Goal: Browse casually

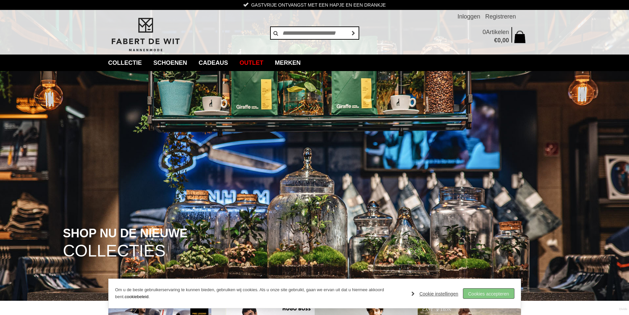
click at [485, 293] on link "Cookies accepteren" at bounding box center [488, 293] width 51 height 10
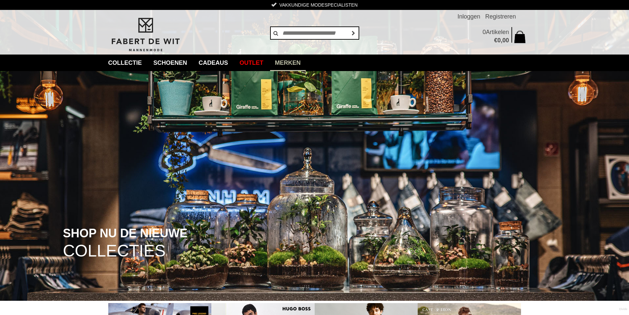
click at [299, 61] on link "Merken" at bounding box center [288, 63] width 36 height 17
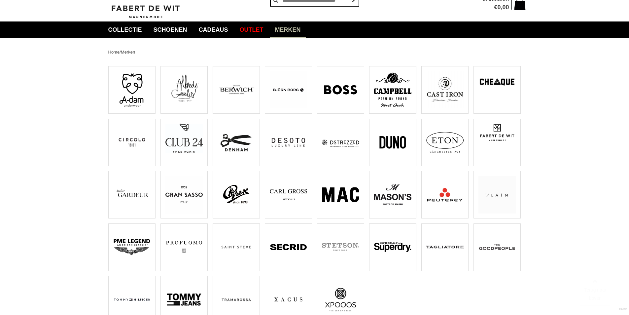
scroll to position [66, 0]
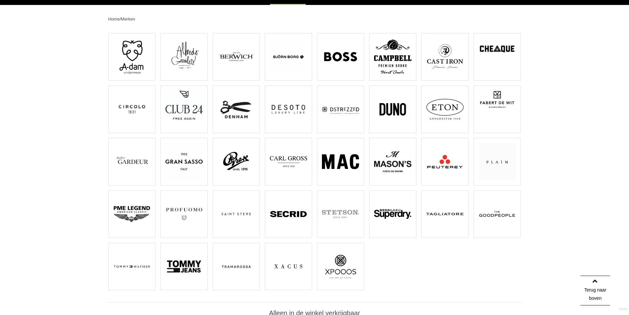
click at [289, 266] on img at bounding box center [288, 266] width 37 height 37
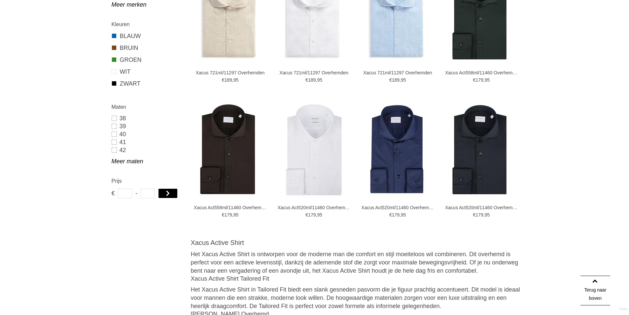
scroll to position [297, 0]
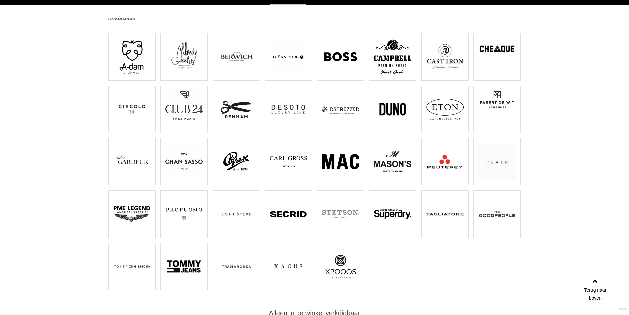
click at [187, 158] on img at bounding box center [184, 161] width 37 height 37
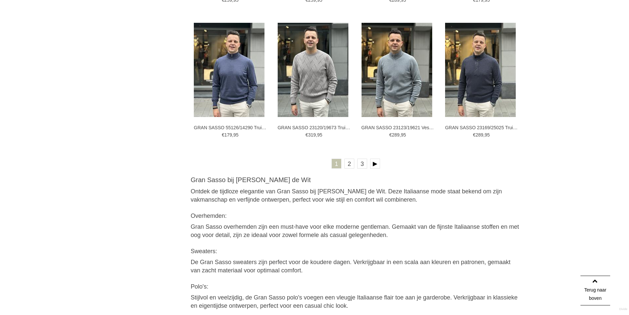
scroll to position [1123, 0]
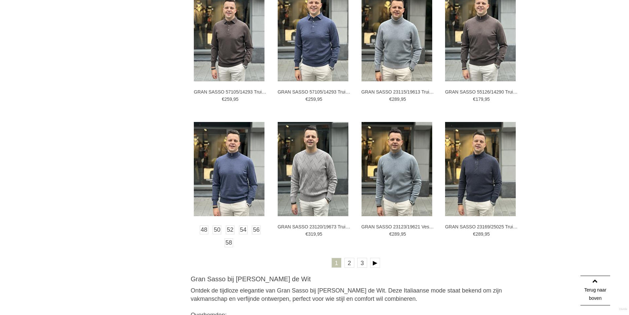
click at [235, 161] on img at bounding box center [229, 169] width 71 height 94
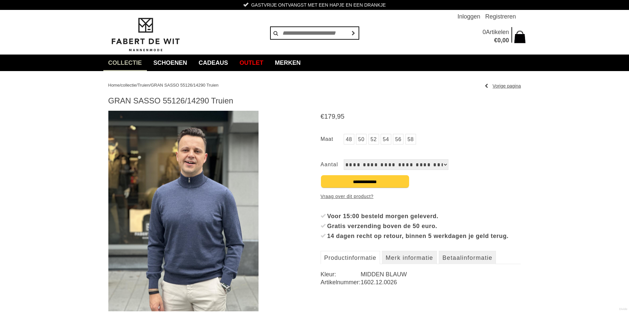
click at [190, 191] on img at bounding box center [183, 211] width 150 height 201
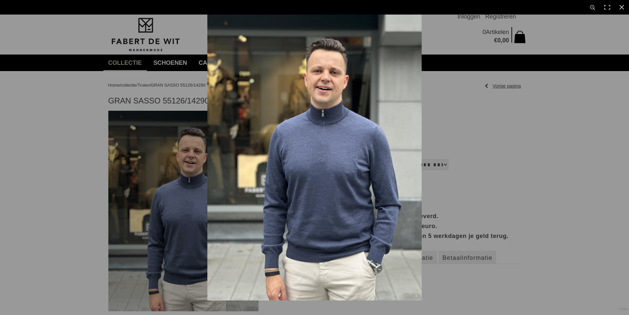
click at [350, 100] on img at bounding box center [314, 158] width 214 height 286
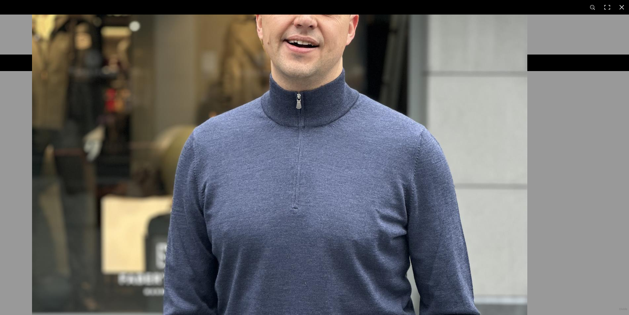
drag, startPoint x: 338, startPoint y: 187, endPoint x: 238, endPoint y: 152, distance: 105.7
click at [238, 152] on img at bounding box center [280, 203] width 496 height 661
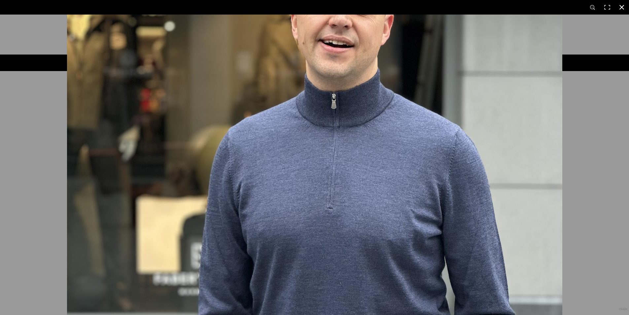
click at [617, 135] on div at bounding box center [381, 30] width 629 height 315
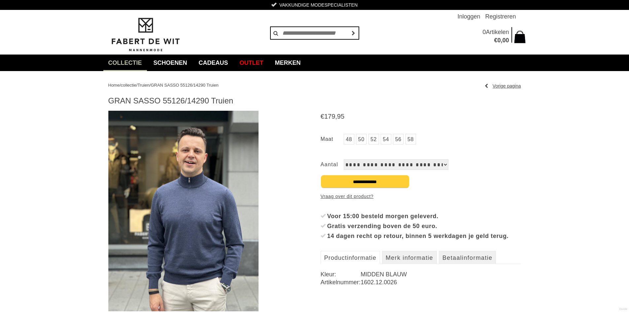
click at [387, 135] on link "54" at bounding box center [386, 139] width 11 height 11
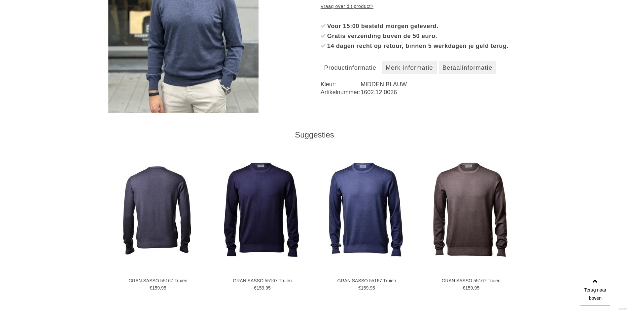
scroll to position [231, 0]
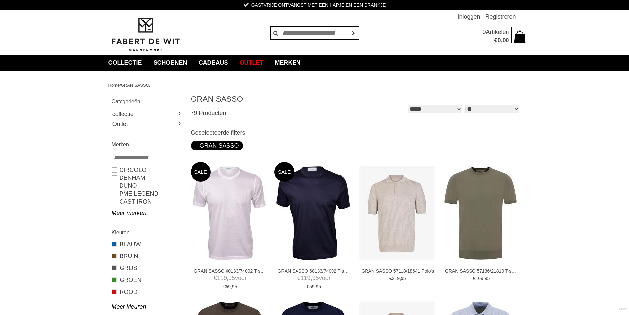
drag, startPoint x: 344, startPoint y: 5, endPoint x: 380, endPoint y: 4, distance: 36.3
click at [380, 4] on div "Gastvrije ontvangst met een hapje en een drankje Vakkundige modespecialisten Ze…" at bounding box center [314, 5] width 423 height 10
drag, startPoint x: 380, startPoint y: 4, endPoint x: 390, endPoint y: 18, distance: 16.9
click at [380, 5] on div "Gastvrije ontvangst met een hapje en een drankje Vakkundige modespecialisten Ze…" at bounding box center [314, 5] width 423 height 10
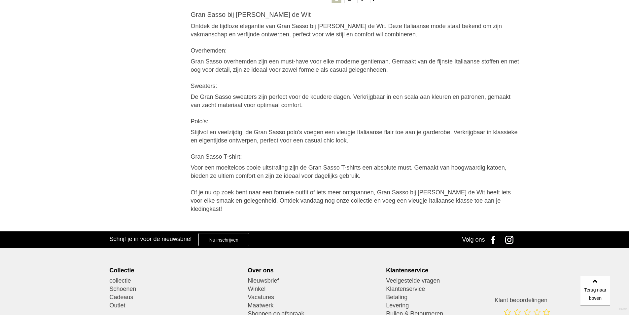
scroll to position [1473, 0]
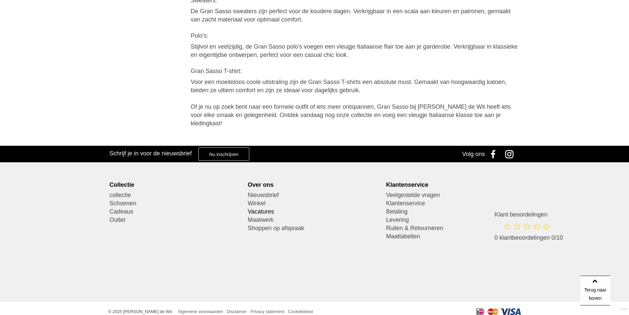
click at [263, 207] on link "Vacatures" at bounding box center [314, 211] width 133 height 8
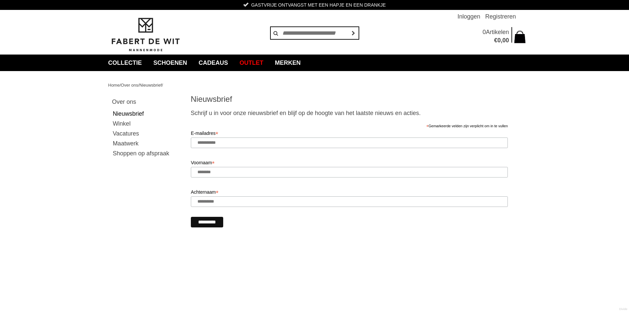
click at [122, 132] on link "Vacatures" at bounding box center [147, 134] width 70 height 10
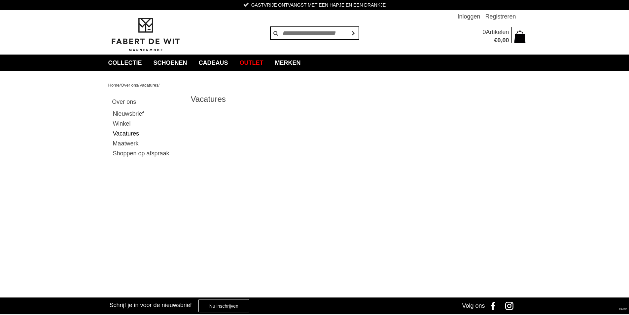
click at [121, 142] on link "Maatwerk" at bounding box center [147, 143] width 70 height 10
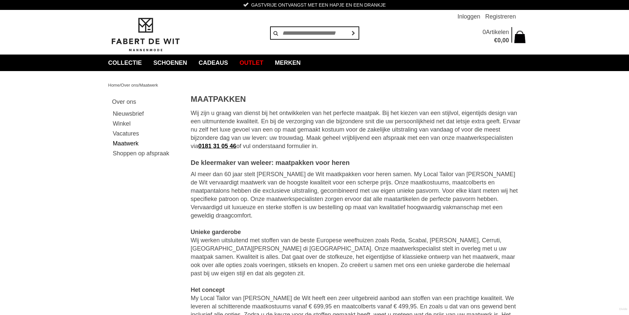
drag, startPoint x: 0, startPoint y: 0, endPoint x: 119, endPoint y: 154, distance: 194.3
click at [122, 153] on link "Shoppen op afspraak" at bounding box center [147, 153] width 70 height 10
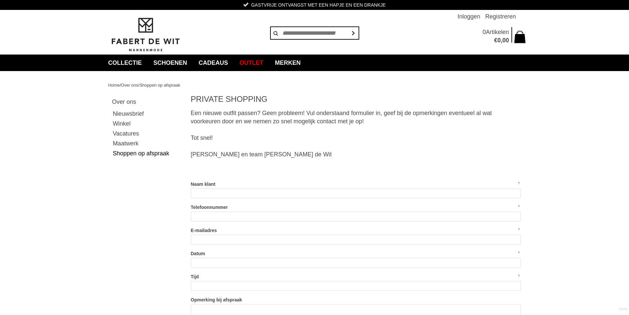
click at [127, 142] on link "Maatwerk" at bounding box center [147, 143] width 70 height 10
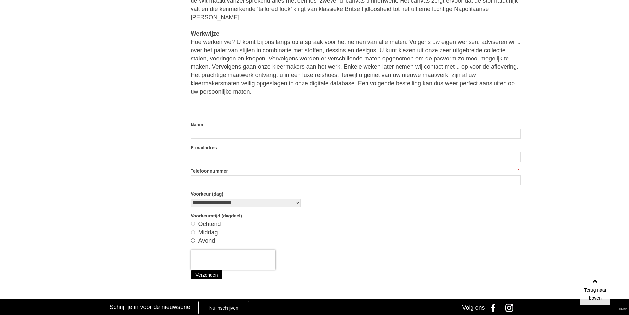
scroll to position [468, 0]
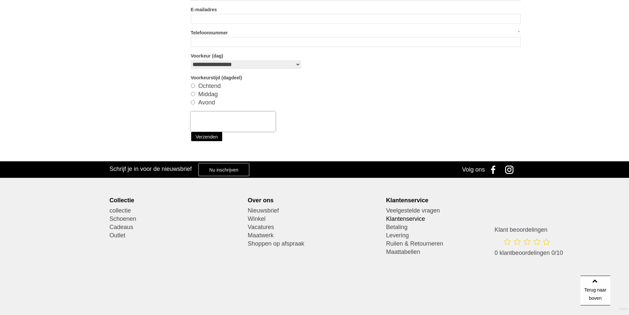
click at [419, 215] on link "Klantenservice" at bounding box center [452, 219] width 133 height 8
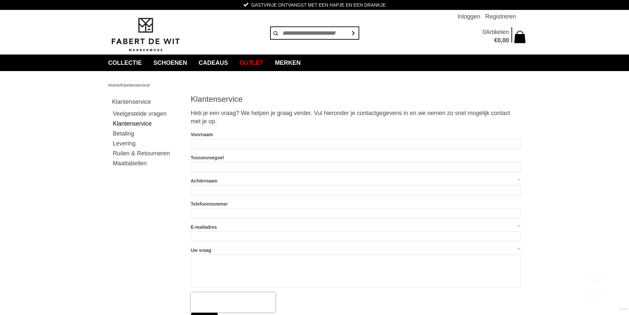
scroll to position [206, 0]
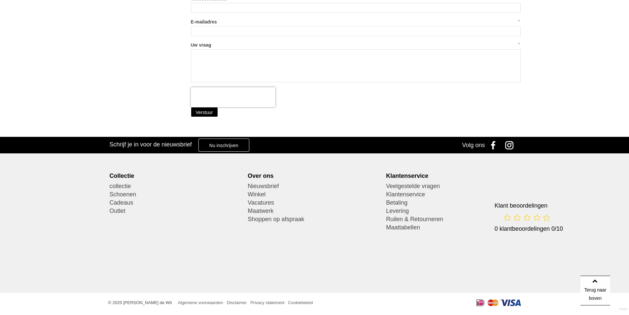
click at [515, 216] on div at bounding box center [529, 217] width 50 height 10
